Goal: Task Accomplishment & Management: Manage account settings

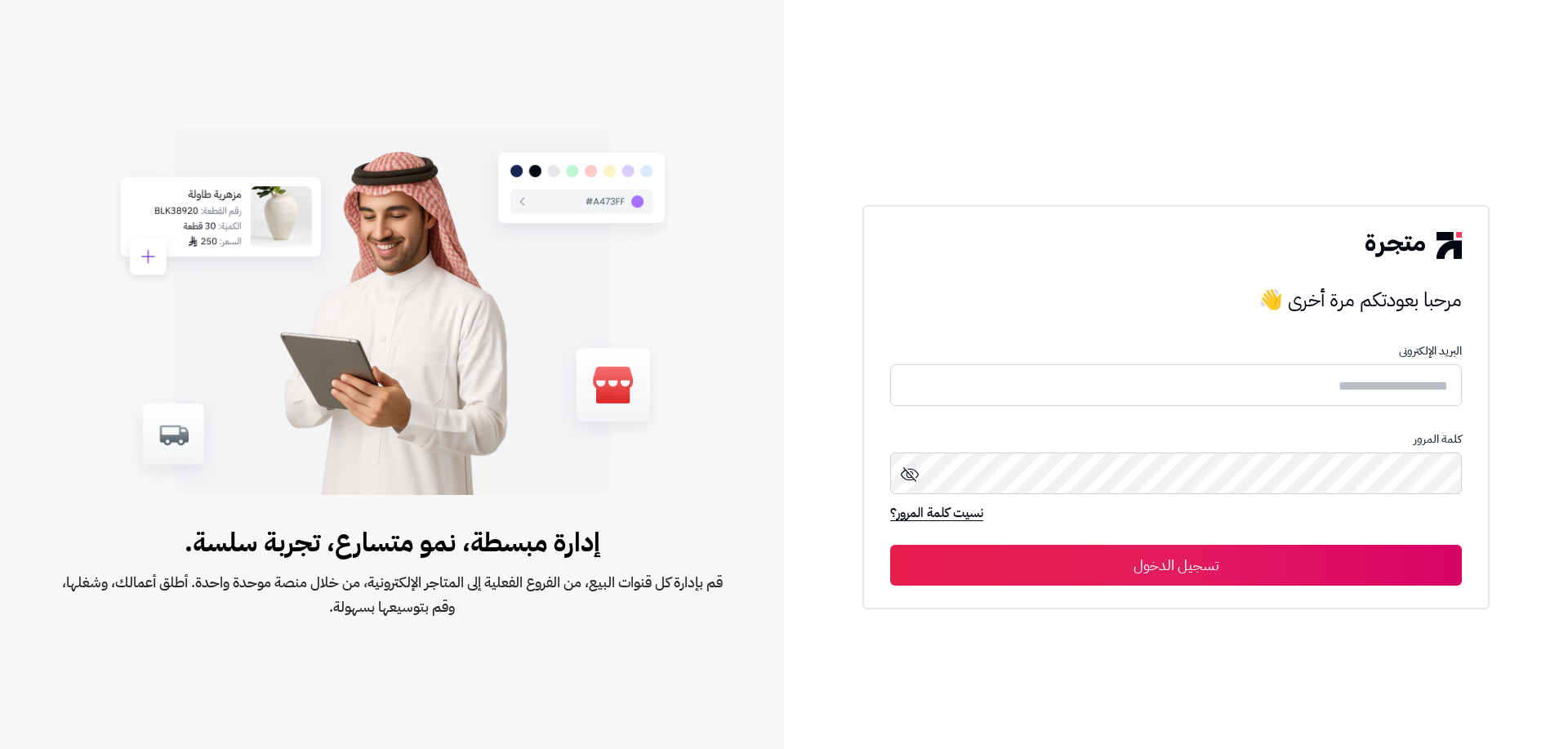
click at [1345, 385] on input "text" at bounding box center [1175, 385] width 572 height 42
click at [1309, 389] on input "text" at bounding box center [1175, 385] width 572 height 42
click at [1325, 382] on input "text" at bounding box center [1175, 385] width 572 height 43
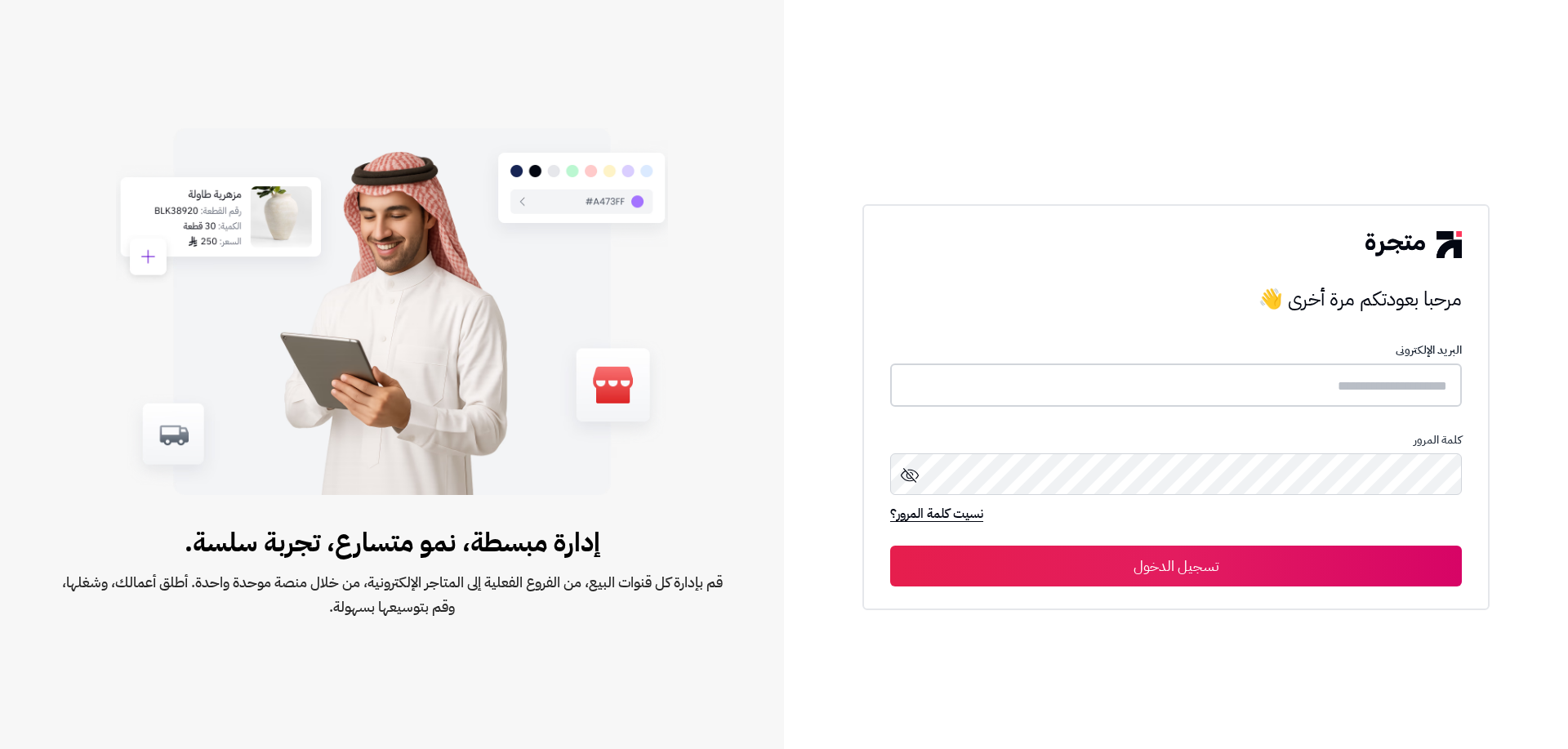
paste input "*****"
type input "*****"
click at [1288, 567] on button "تسجيل الدخول" at bounding box center [1175, 566] width 572 height 41
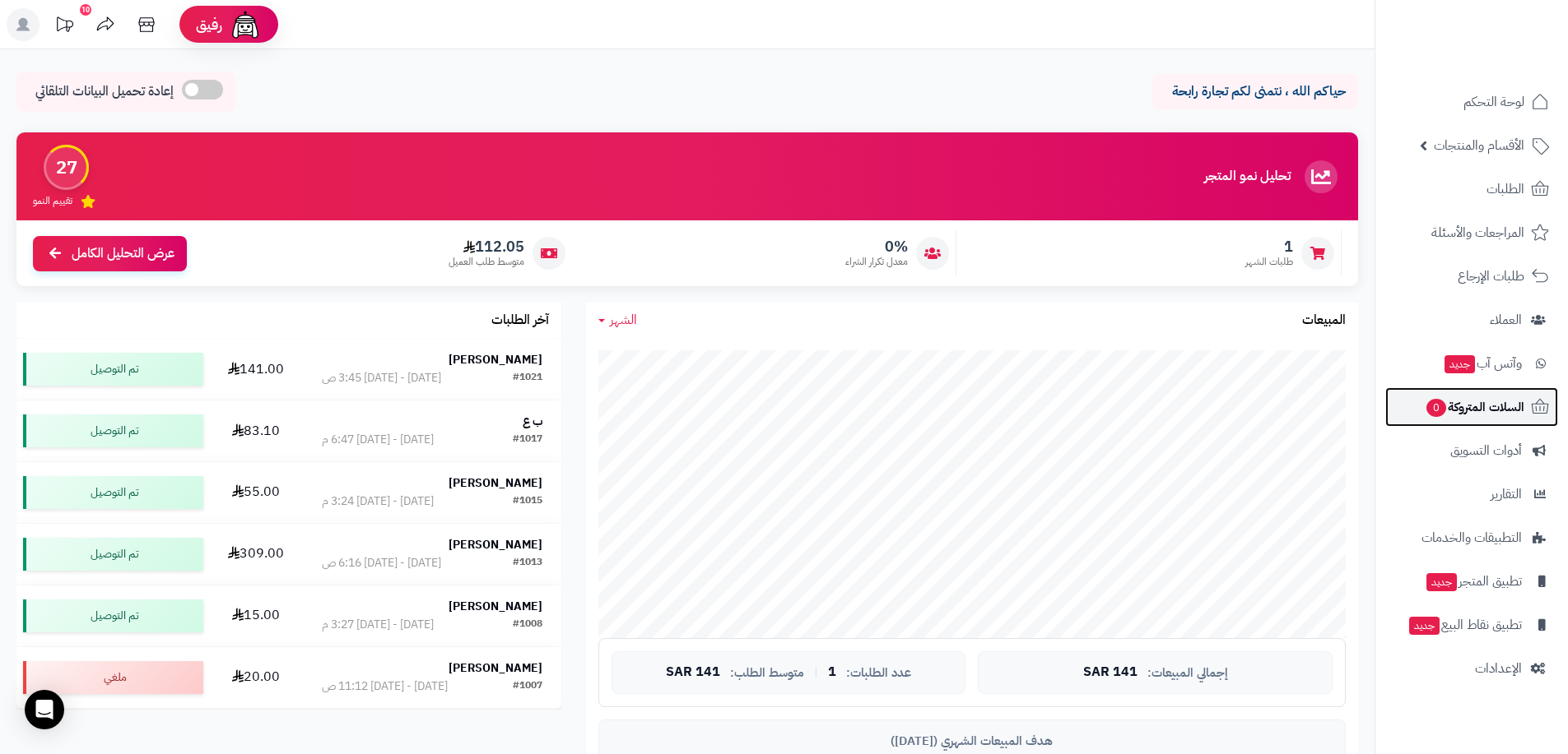
click at [1473, 406] on span "السلات المتروكة 0" at bounding box center [1474, 406] width 100 height 23
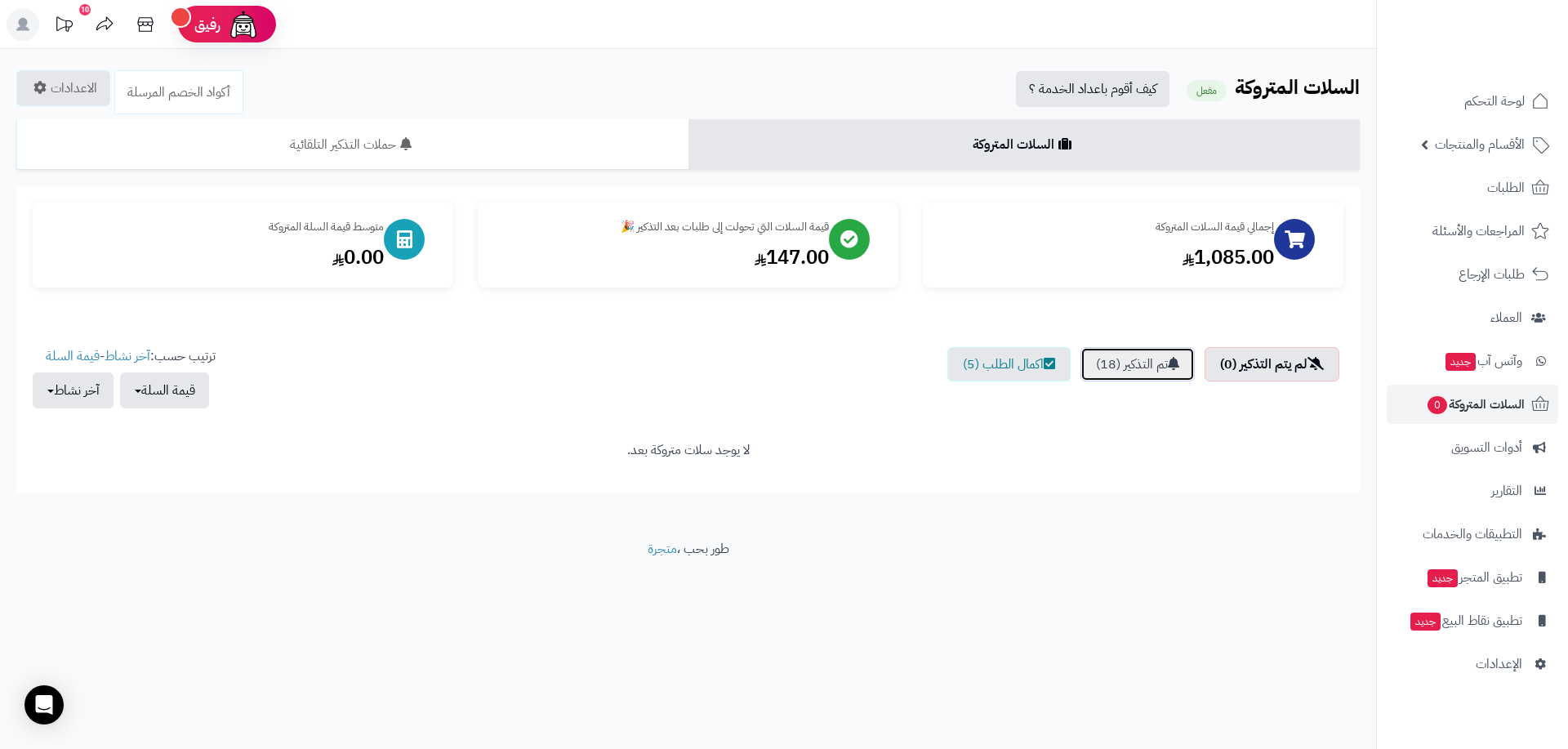
click at [1098, 367] on link "تم التذكير (18)" at bounding box center [1137, 364] width 114 height 34
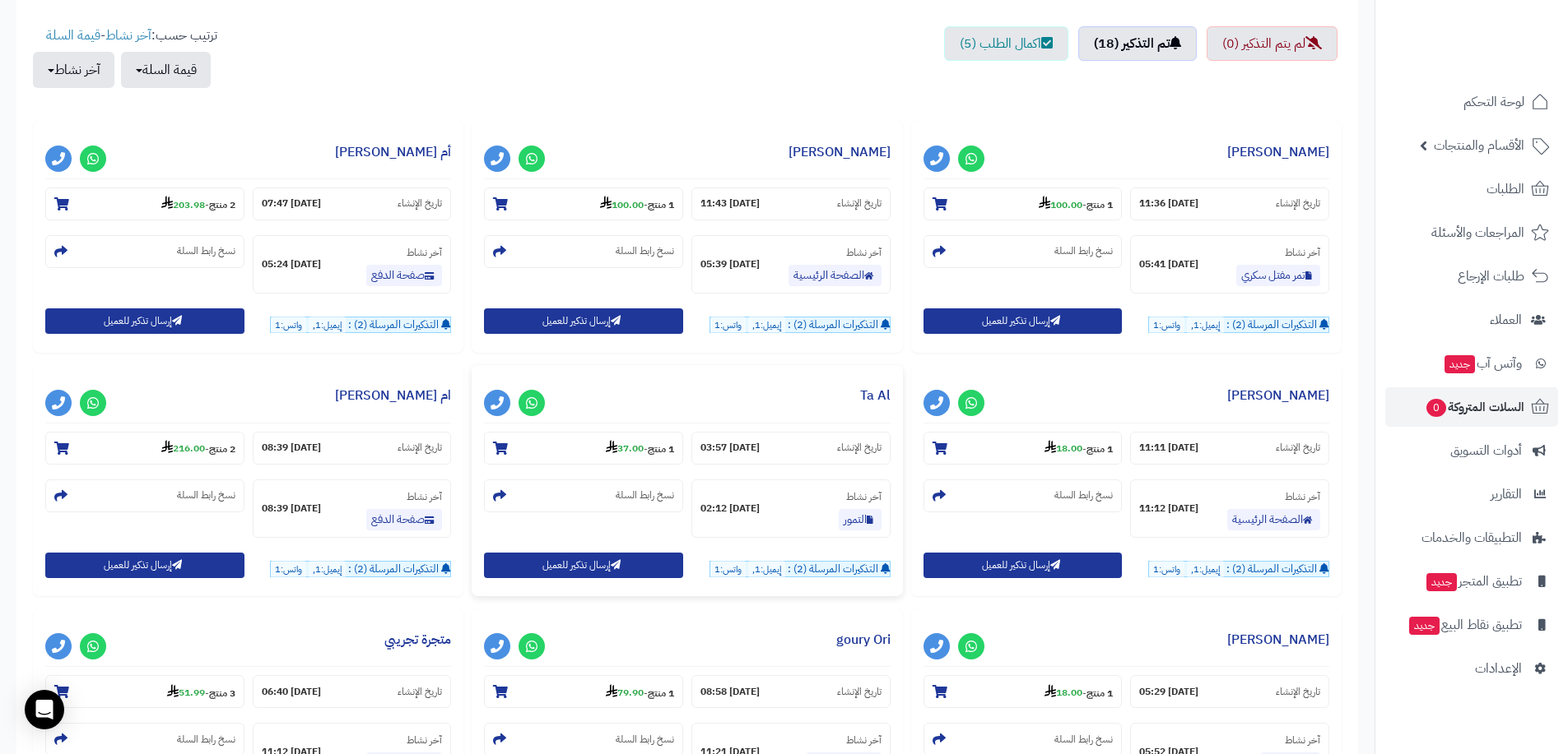
scroll to position [329, 0]
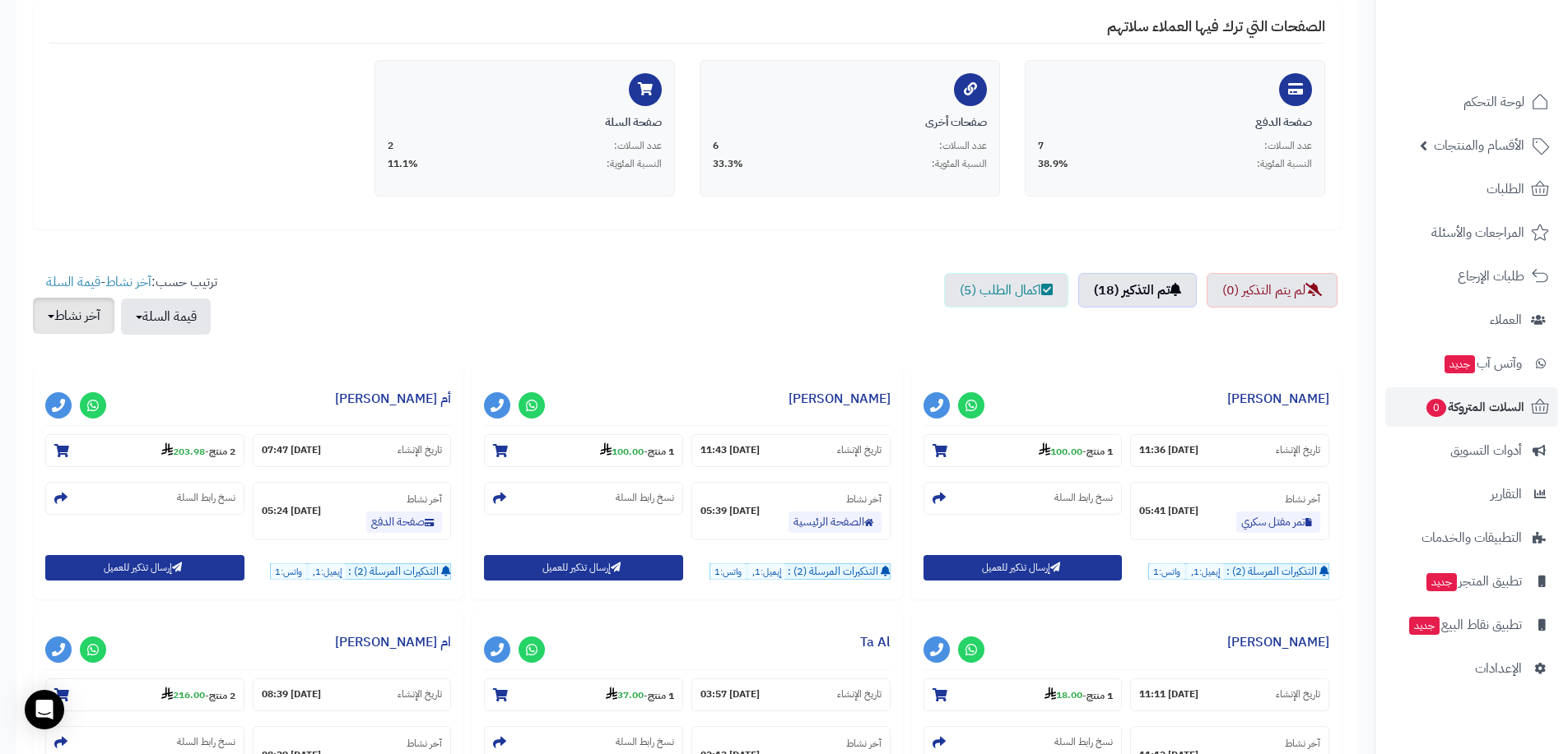
click at [100, 318] on button "آخر نشاط" at bounding box center [74, 315] width 81 height 36
click at [99, 359] on link "اليوم" at bounding box center [48, 355] width 132 height 30
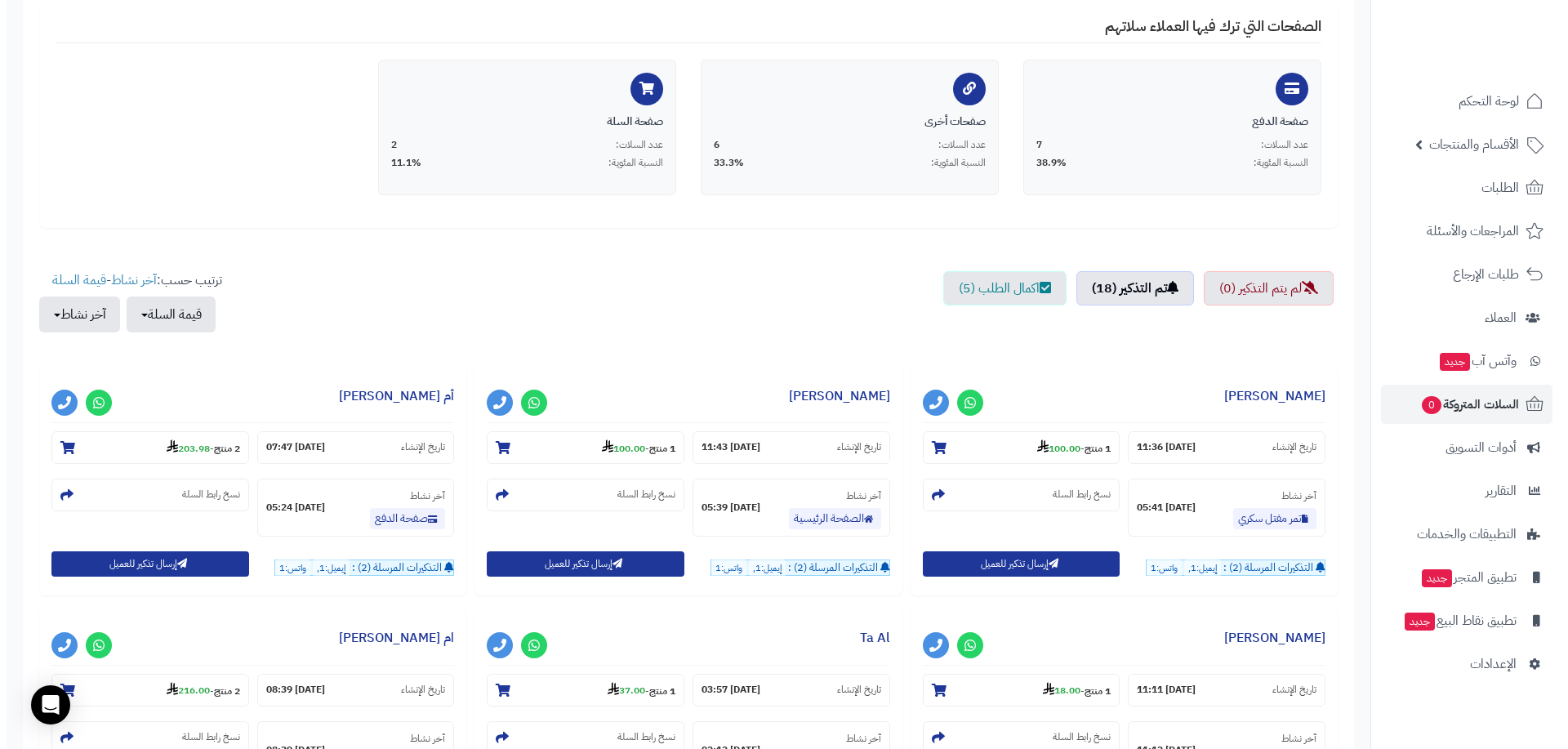
scroll to position [0, 0]
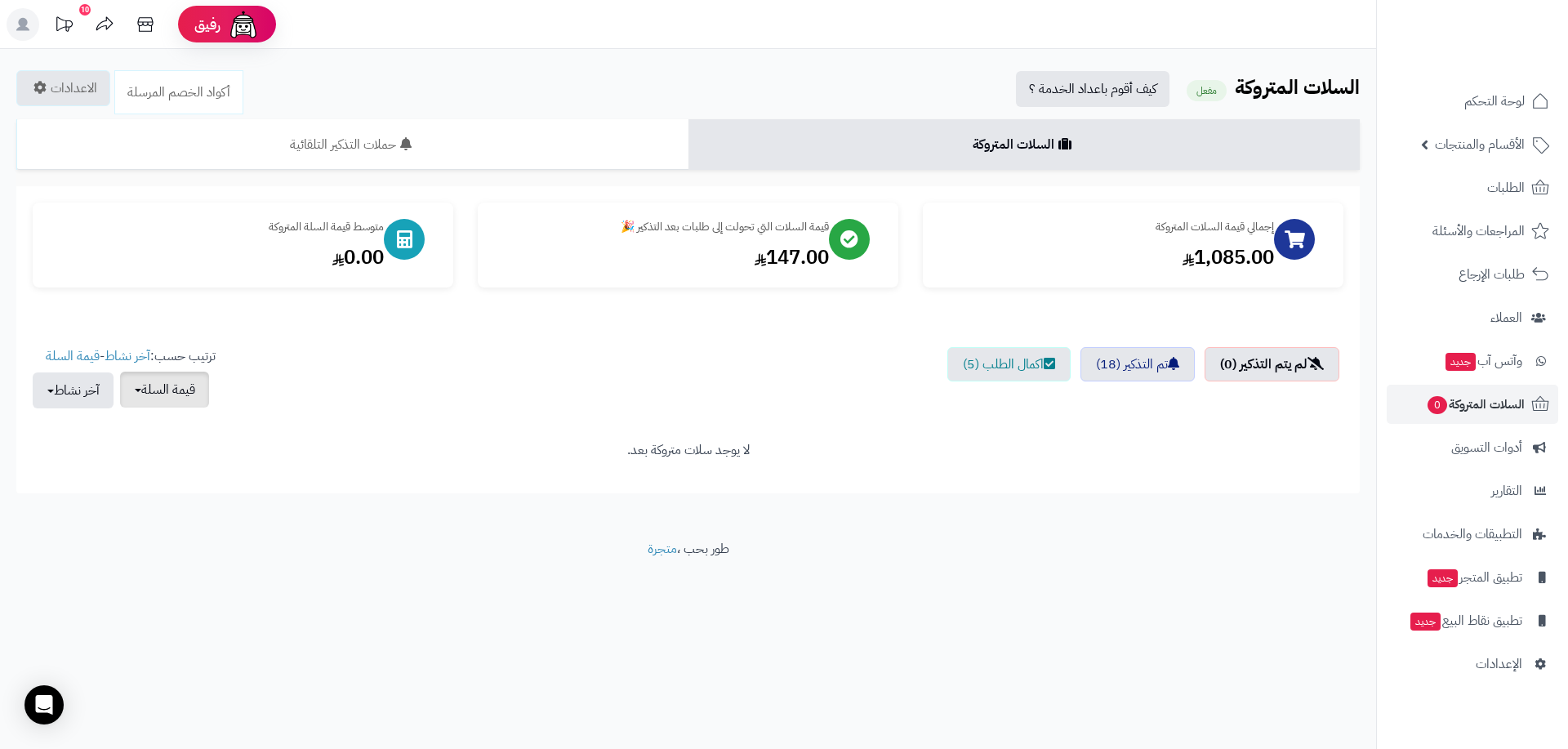
click at [185, 378] on button "قيمة السلة" at bounding box center [164, 389] width 89 height 36
click at [404, 375] on ul "لم يتم التذكير (0) تم التذكير (18) اكمال الطلب (5)" at bounding box center [688, 385] width 1311 height 78
click at [108, 393] on button "آخر نشاط" at bounding box center [73, 389] width 81 height 36
click at [95, 422] on link "اليوم" at bounding box center [48, 429] width 131 height 30
click at [97, 394] on button "آخر نشاط" at bounding box center [73, 389] width 81 height 36
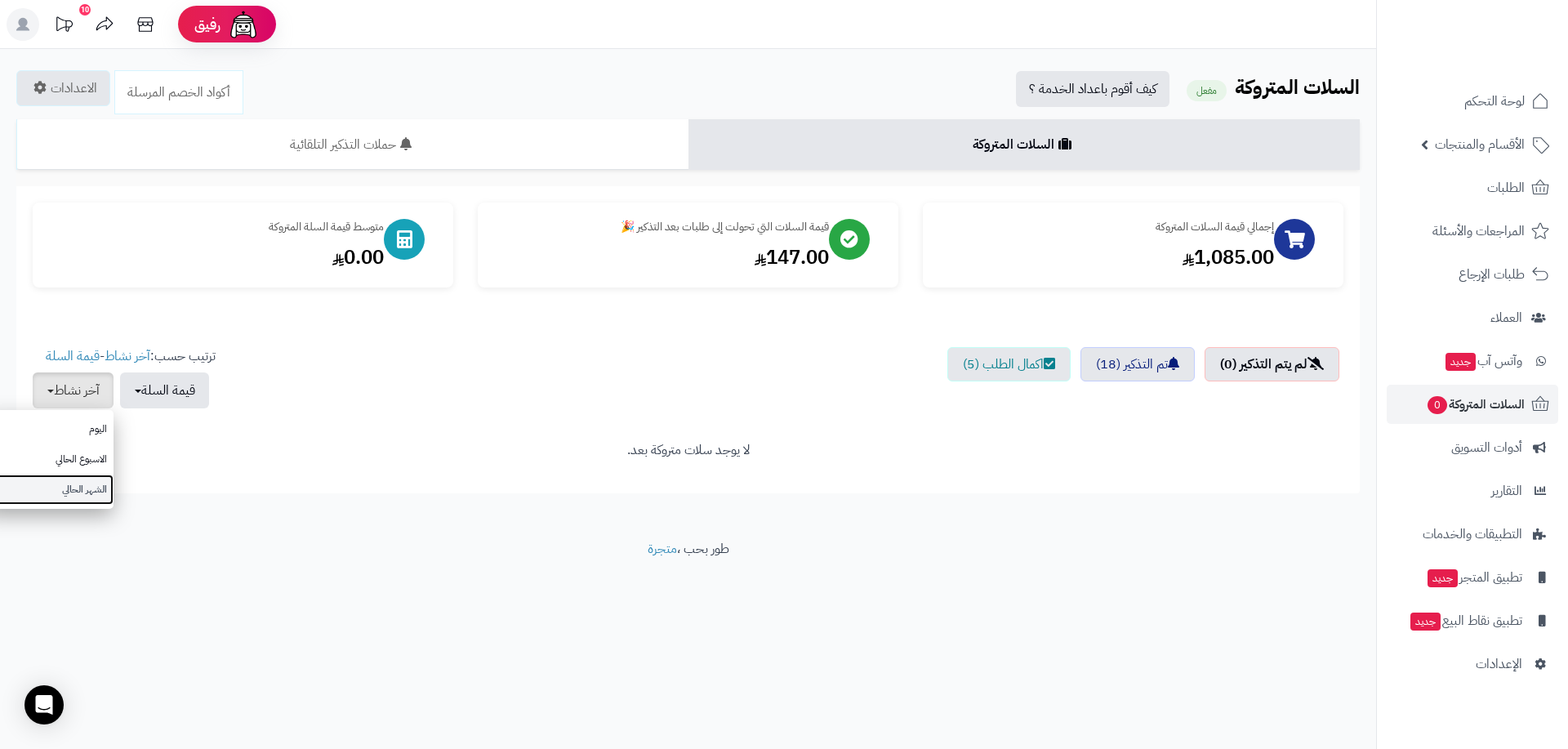
click at [98, 483] on link "الشهر الحالي" at bounding box center [48, 489] width 131 height 30
click at [70, 27] on icon at bounding box center [64, 25] width 33 height 33
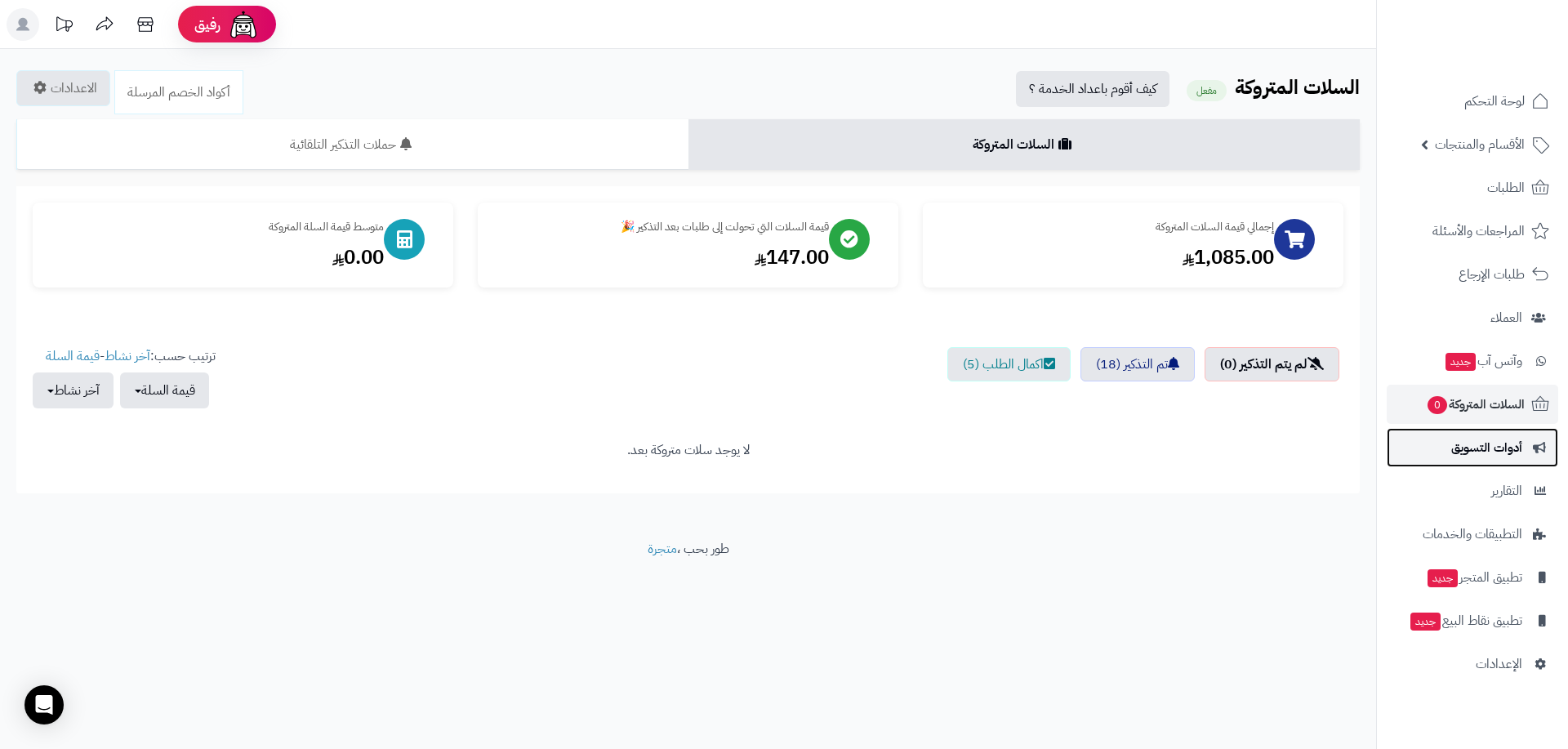
click at [1447, 446] on link "أدوات التسويق" at bounding box center [1472, 447] width 171 height 39
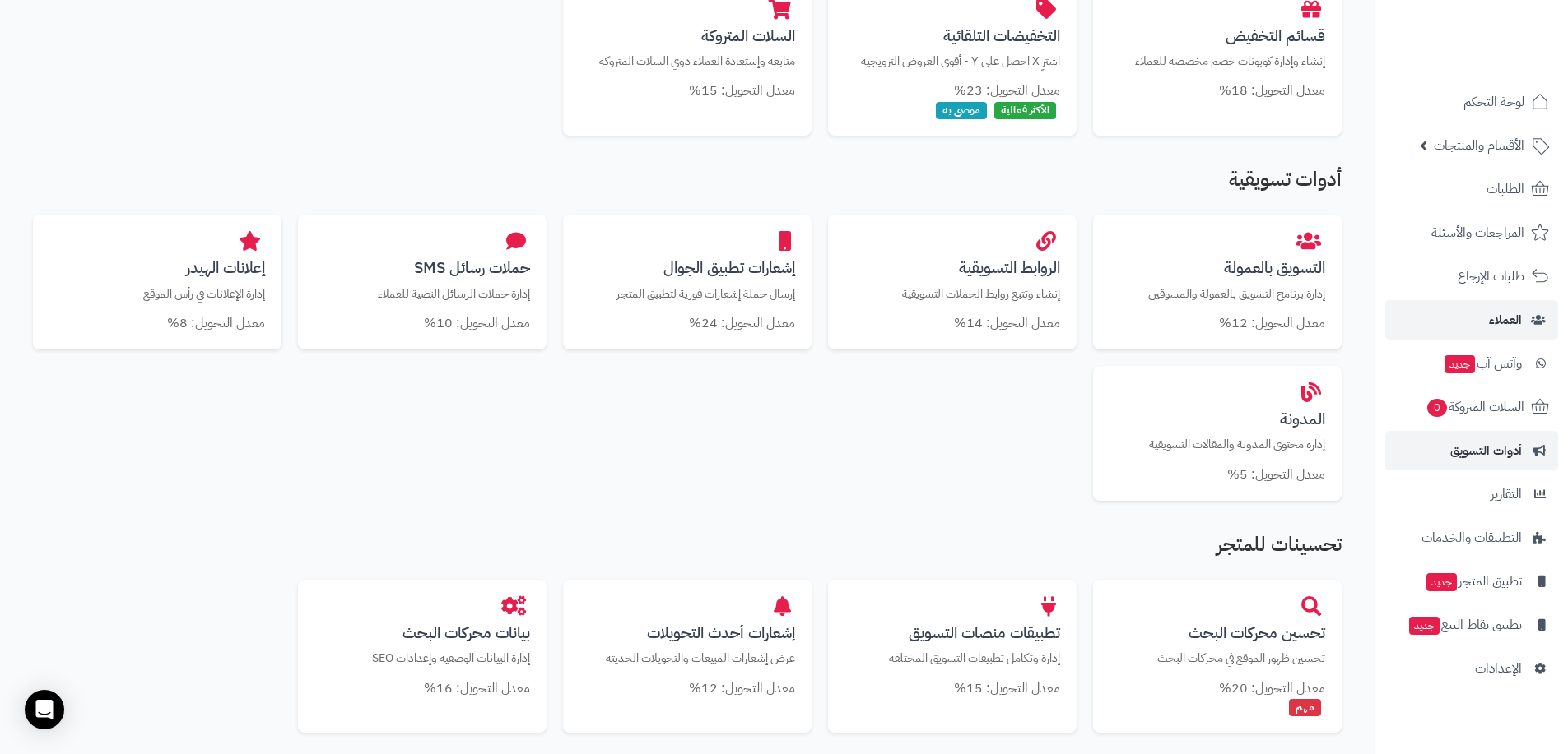
scroll to position [435, 0]
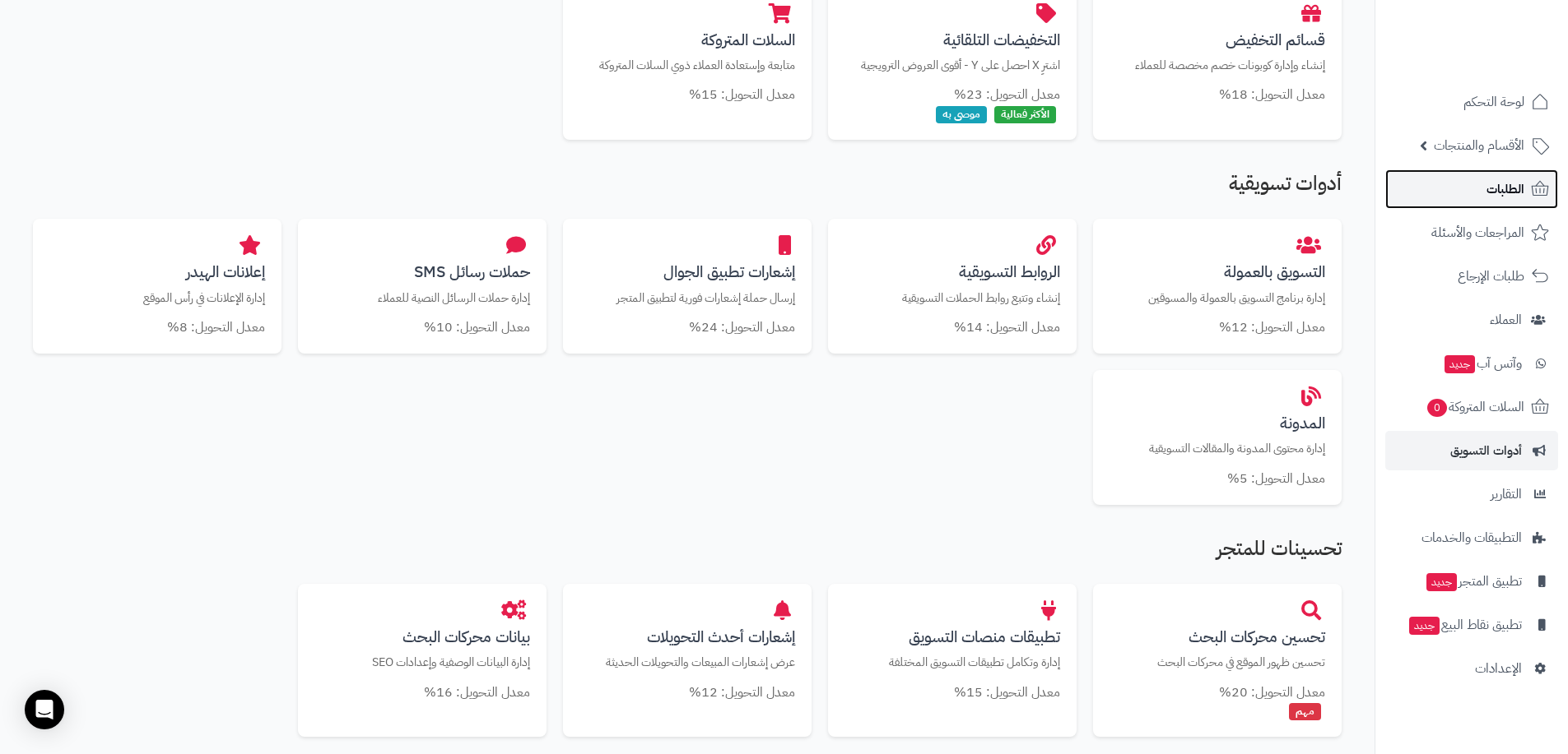
click at [1498, 200] on span "الطلبات" at bounding box center [1504, 189] width 38 height 23
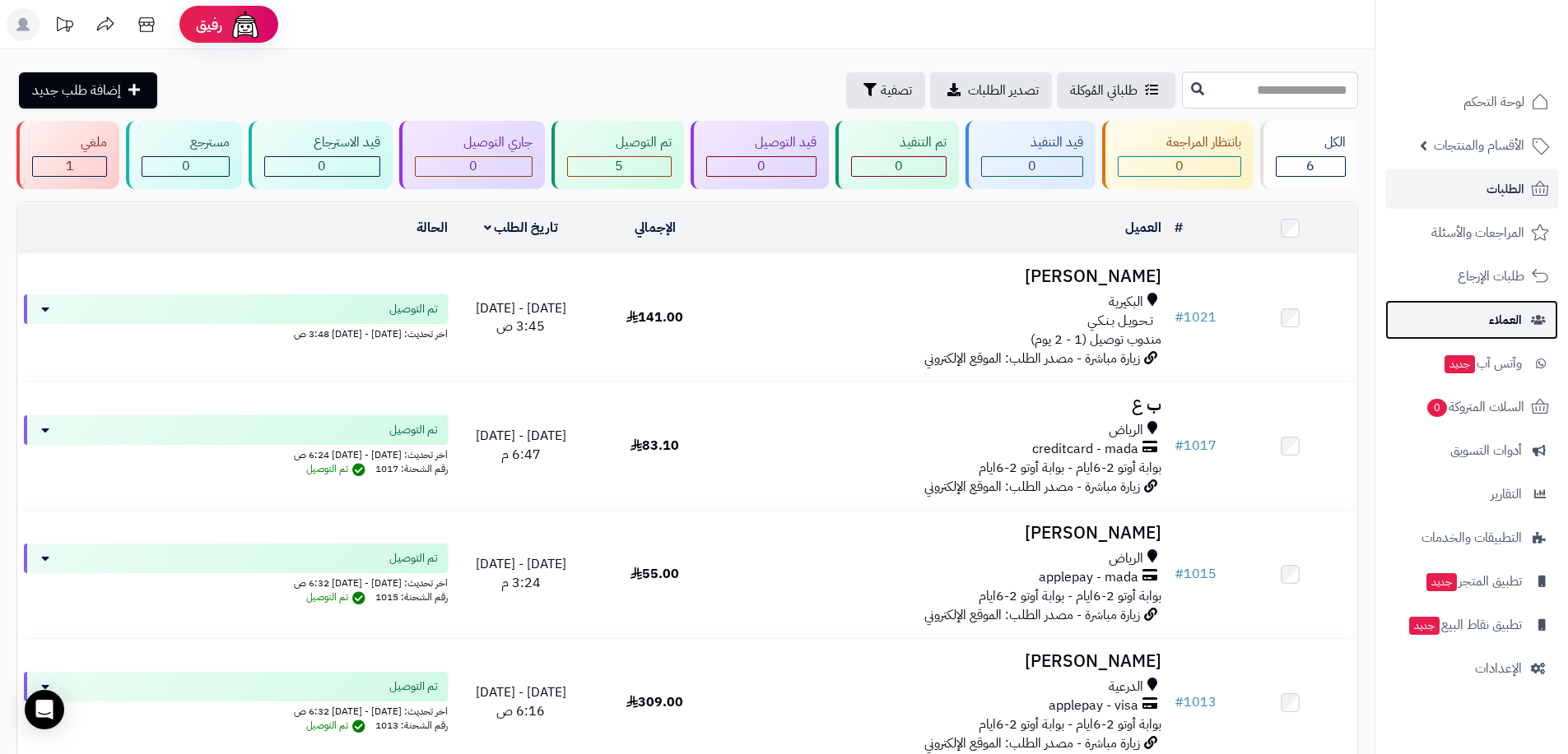
click at [1497, 320] on span "العملاء" at bounding box center [1505, 320] width 33 height 23
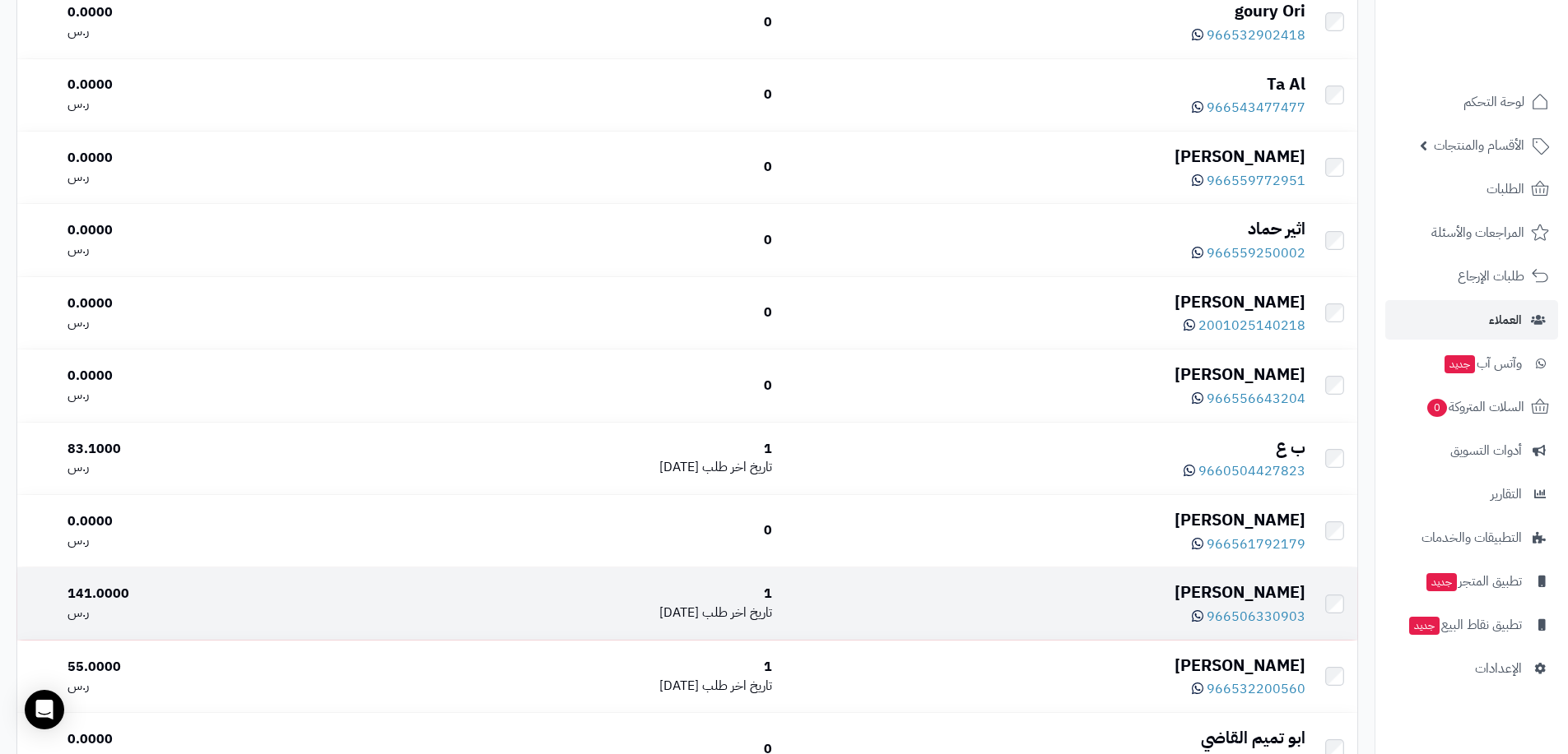
scroll to position [411, 0]
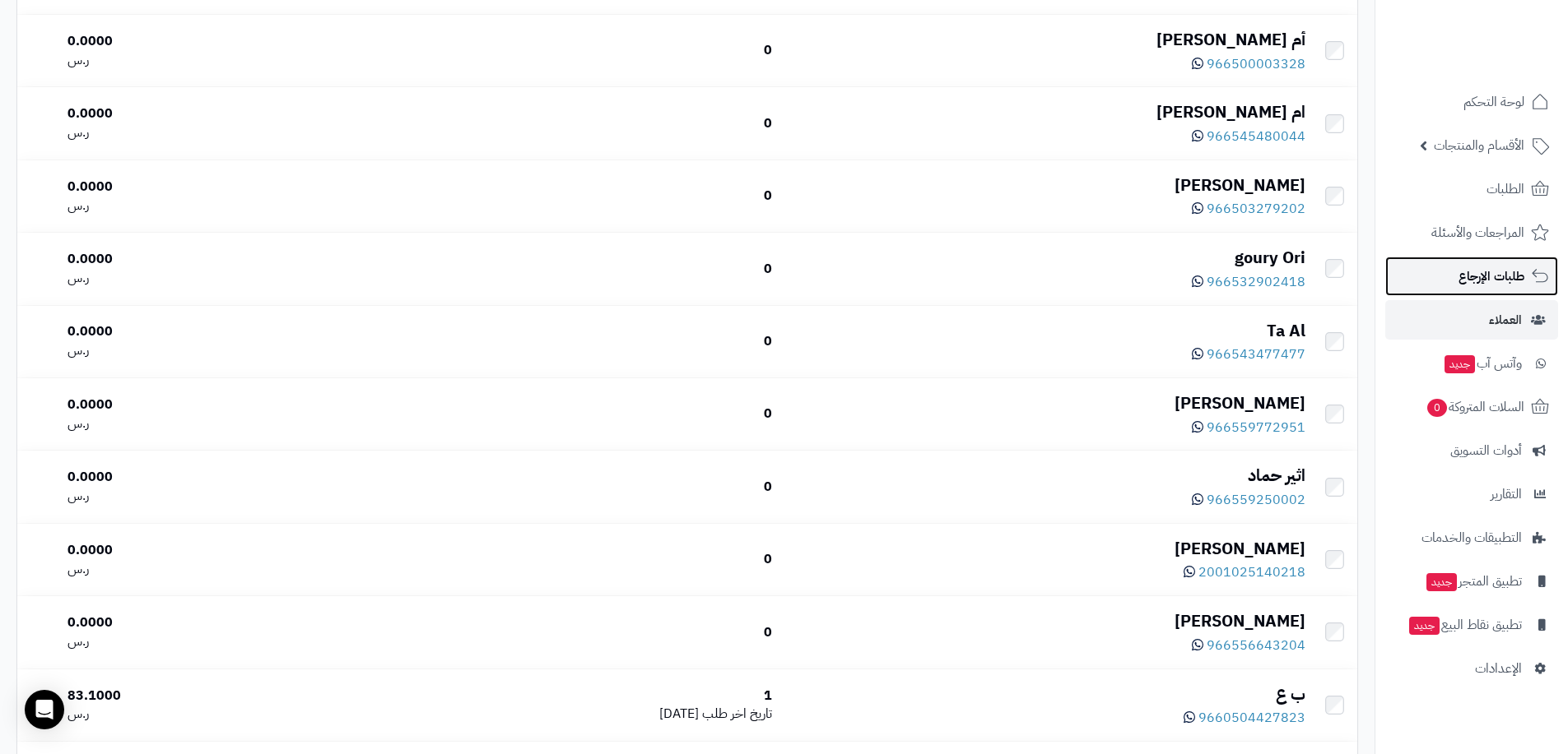
click at [1486, 281] on span "طلبات الإرجاع" at bounding box center [1491, 276] width 65 height 23
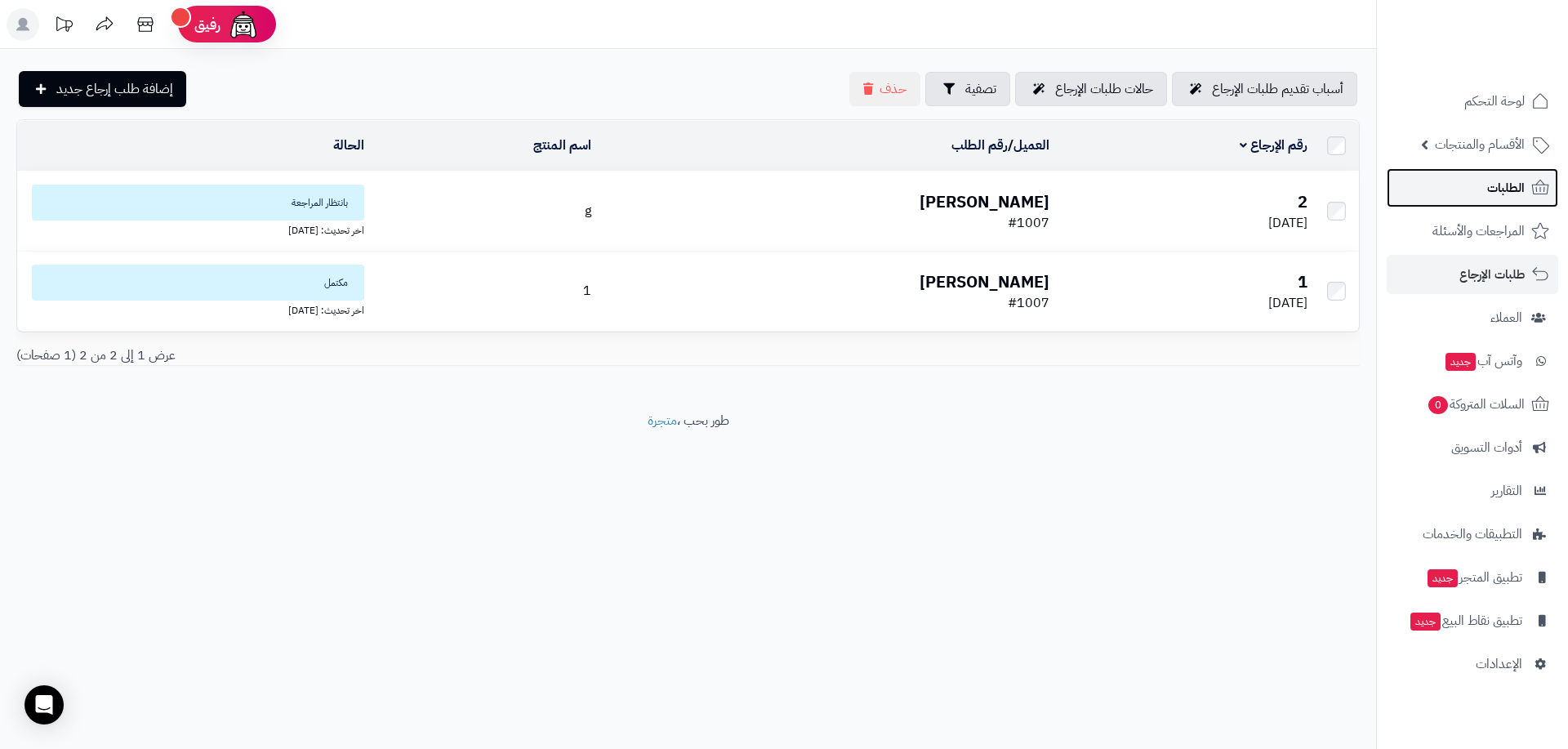
click at [1498, 179] on span "الطلبات" at bounding box center [1506, 188] width 38 height 23
